Goal: Information Seeking & Learning: Learn about a topic

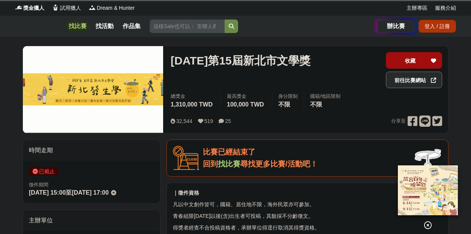
click at [88, 28] on link "找比賽" at bounding box center [78, 26] width 24 height 10
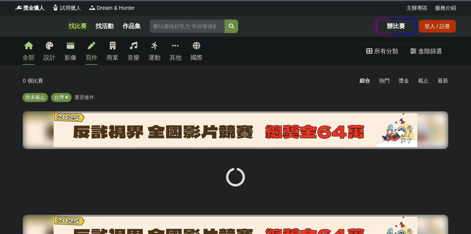
click at [95, 48] on icon at bounding box center [91, 45] width 7 height 7
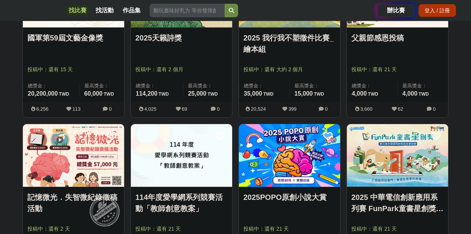
scroll to position [562, 0]
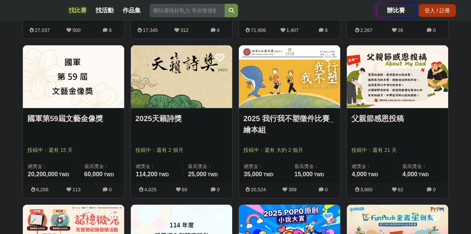
click at [372, 90] on img at bounding box center [397, 76] width 101 height 63
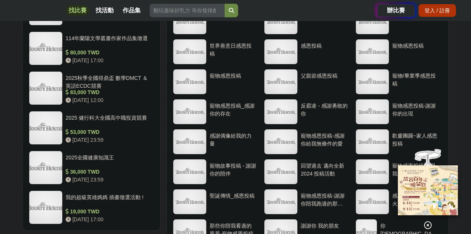
scroll to position [999, 0]
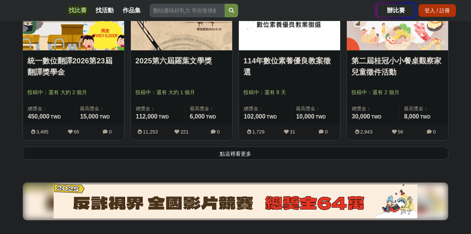
scroll to position [816, 0]
